Goal: Information Seeking & Learning: Learn about a topic

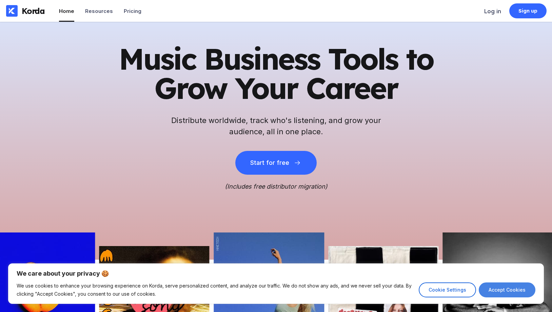
click at [506, 293] on button "Accept Cookies" at bounding box center [507, 289] width 57 height 15
checkbox input "true"
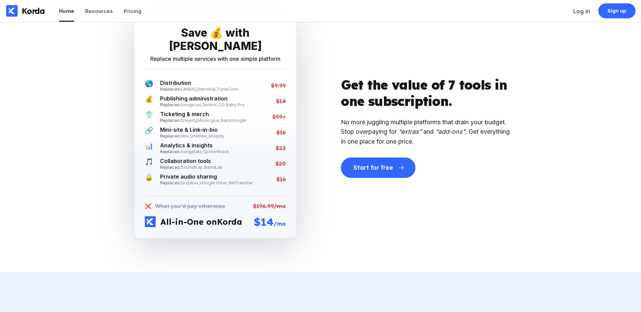
scroll to position [1324, 0]
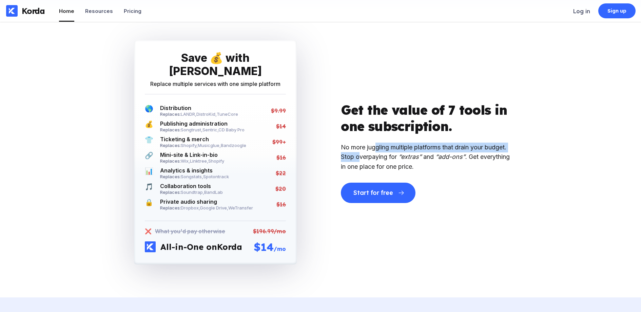
drag, startPoint x: 377, startPoint y: 148, endPoint x: 382, endPoint y: 160, distance: 12.6
click at [382, 160] on div "No more juggling multiple platforms that drain your budget. Stop overpaying for…" at bounding box center [426, 157] width 170 height 29
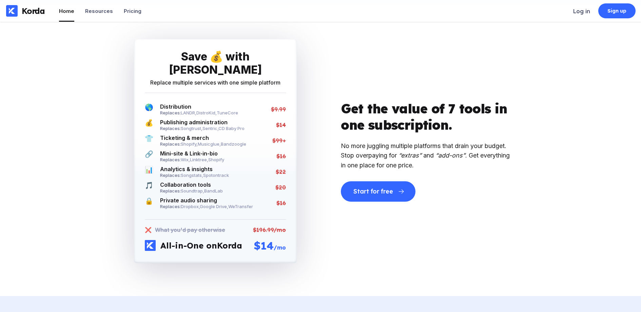
click at [328, 136] on div "Get the value of 7 tools in one subscription. No more juggling multiple platfor…" at bounding box center [426, 150] width 210 height 101
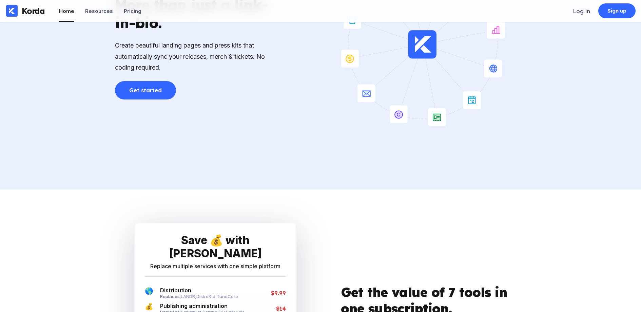
scroll to position [1137, 0]
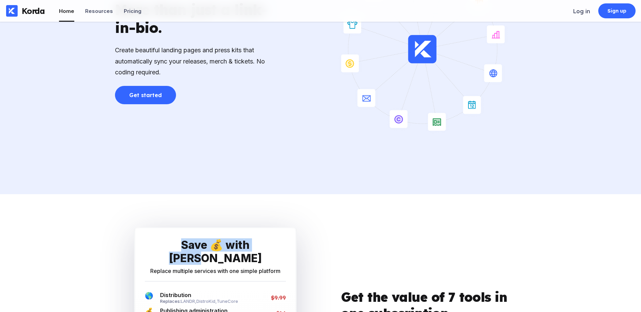
drag, startPoint x: 242, startPoint y: 256, endPoint x: 160, endPoint y: 256, distance: 81.4
click at [160, 256] on div "Save 💰 with Korda Replace multiple services with one simple platform" at bounding box center [215, 259] width 141 height 43
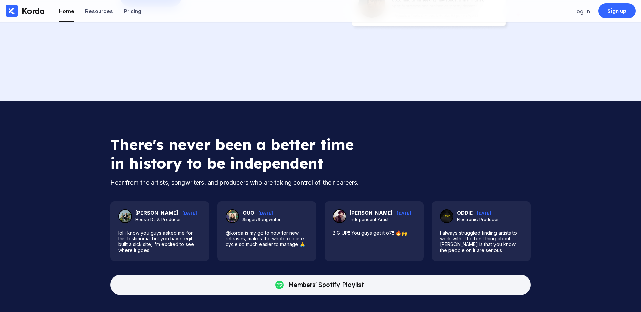
scroll to position [1842, 0]
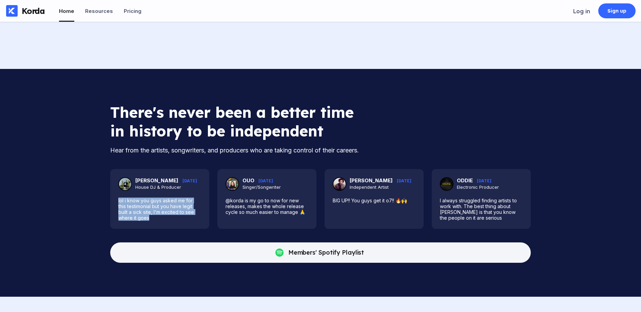
drag, startPoint x: 173, startPoint y: 240, endPoint x: 113, endPoint y: 221, distance: 62.6
click at [113, 221] on div "[PERSON_NAME] Shake [DATE] House DJ & Producer [PERSON_NAME] i know you guys as…" at bounding box center [159, 199] width 99 height 60
click at [552, 231] on div "There's never been a better time in history to be independent Hear from the art…" at bounding box center [320, 183] width 641 height 228
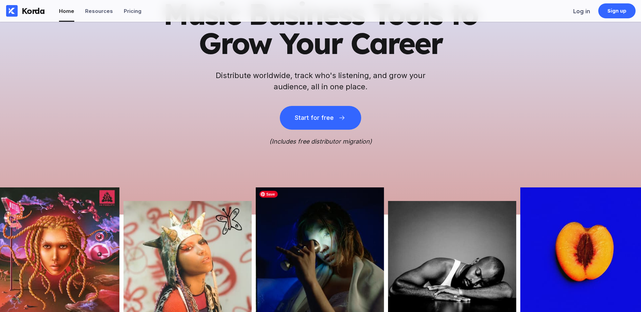
scroll to position [0, 0]
